Goal: Task Accomplishment & Management: Manage account settings

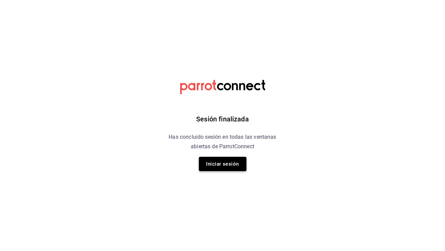
click at [226, 164] on button "Iniciar sesión" at bounding box center [223, 164] width 48 height 14
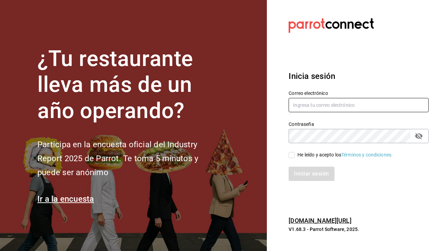
click at [316, 102] on input "text" at bounding box center [359, 105] width 140 height 14
paste input "[EMAIL_ADDRESS][DOMAIN_NAME]"
type input "[EMAIL_ADDRESS][DOMAIN_NAME]"
click at [223, 129] on section "¿Tu restaurante lleva más de un año operando? Participa en la encuesta oficial …" at bounding box center [133, 125] width 267 height 251
click at [296, 157] on span "He leído y acepto los Términos y condiciones." at bounding box center [344, 154] width 98 height 7
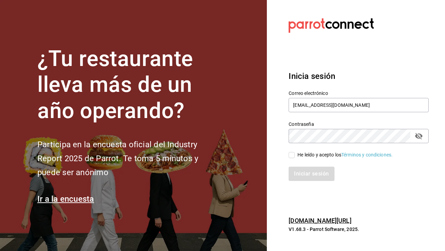
click at [295, 157] on input "He leído y acepto los Términos y condiciones." at bounding box center [292, 155] width 6 height 6
checkbox input "true"
click at [299, 173] on button "Iniciar sesión" at bounding box center [312, 174] width 46 height 14
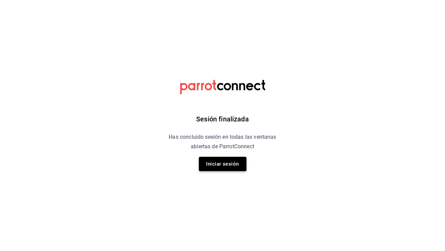
click at [228, 167] on button "Iniciar sesión" at bounding box center [223, 164] width 48 height 14
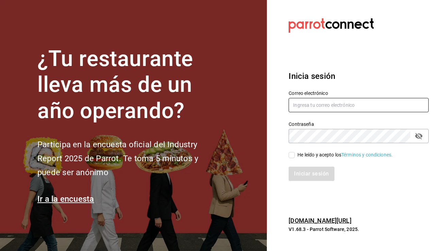
click at [327, 102] on input "text" at bounding box center [359, 105] width 140 height 14
paste input "[EMAIL_ADDRESS][DOMAIN_NAME]"
type input "[EMAIL_ADDRESS][DOMAIN_NAME]"
click at [293, 156] on input "He leído y acepto los Términos y condiciones." at bounding box center [292, 155] width 6 height 6
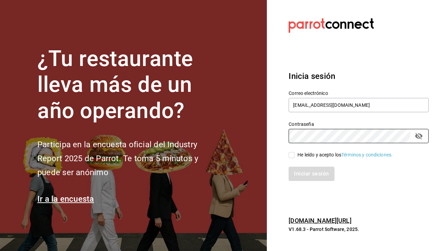
checkbox input "true"
click at [297, 173] on button "Iniciar sesión" at bounding box center [312, 174] width 46 height 14
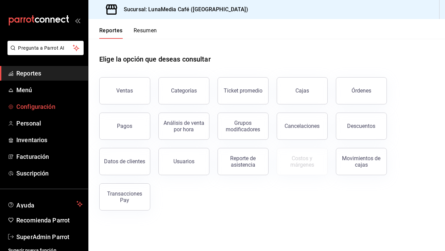
click at [51, 107] on span "Configuración" at bounding box center [49, 106] width 66 height 9
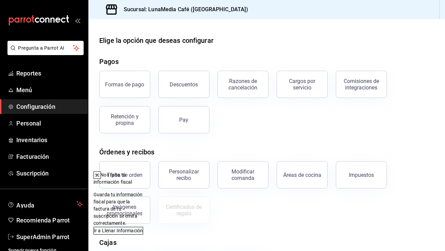
click at [100, 173] on icon at bounding box center [96, 174] width 5 height 5
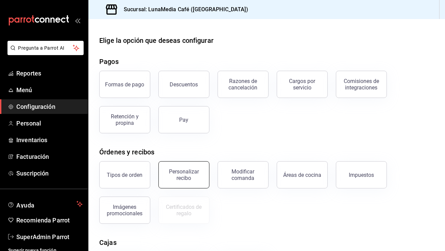
click at [176, 174] on div "Personalizar recibo" at bounding box center [184, 174] width 42 height 13
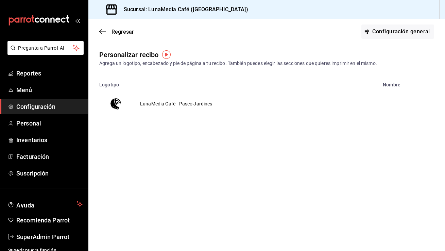
click at [144, 103] on td "LunaMedia Café - Paseo Jardínes" at bounding box center [176, 103] width 89 height 33
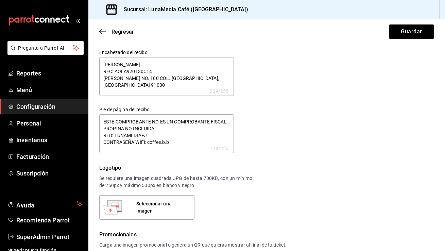
type textarea "x"
click at [100, 29] on icon "button" at bounding box center [102, 32] width 7 height 6
